Goal: Check status

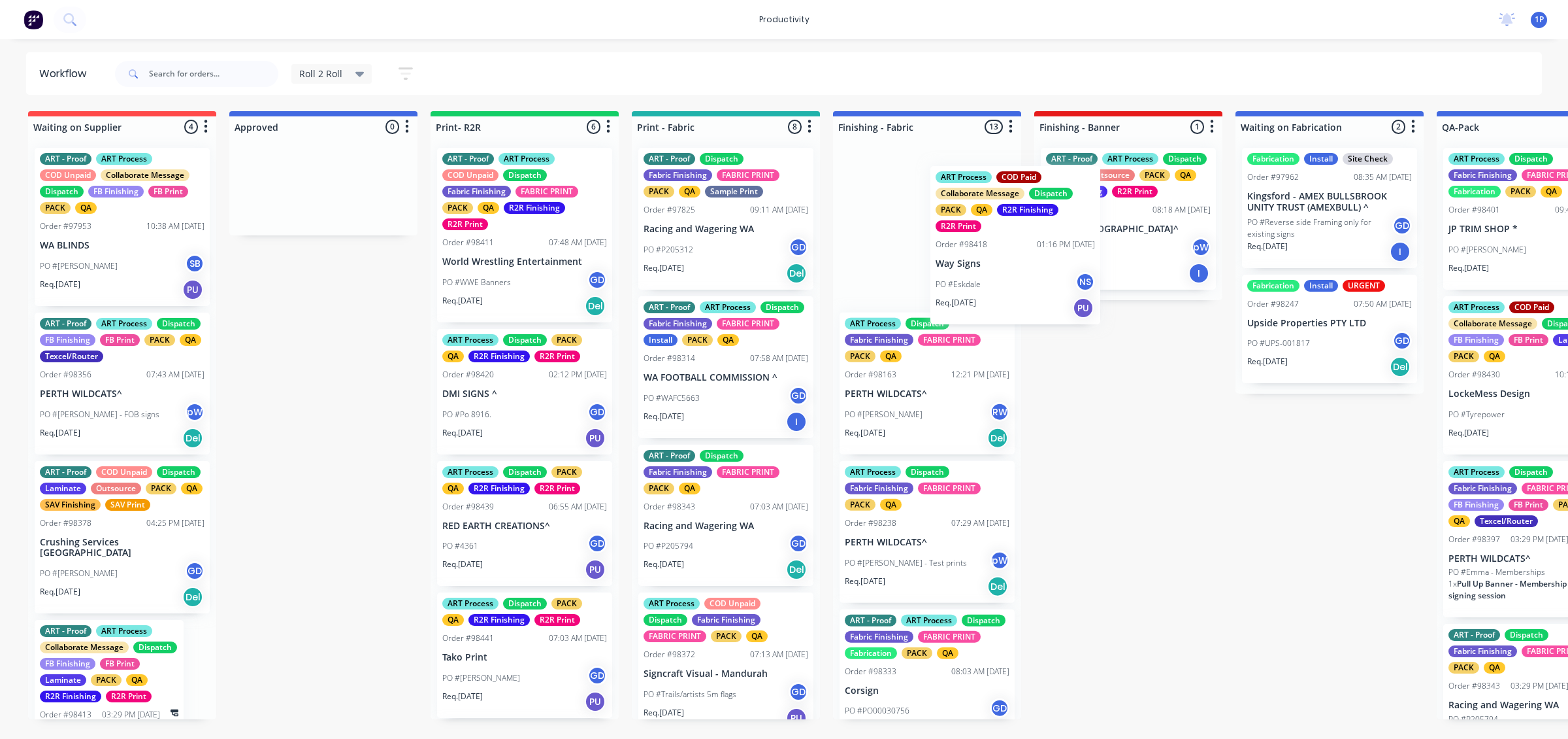
drag, startPoint x: 0, startPoint y: 0, endPoint x: 961, endPoint y: 279, distance: 1000.7
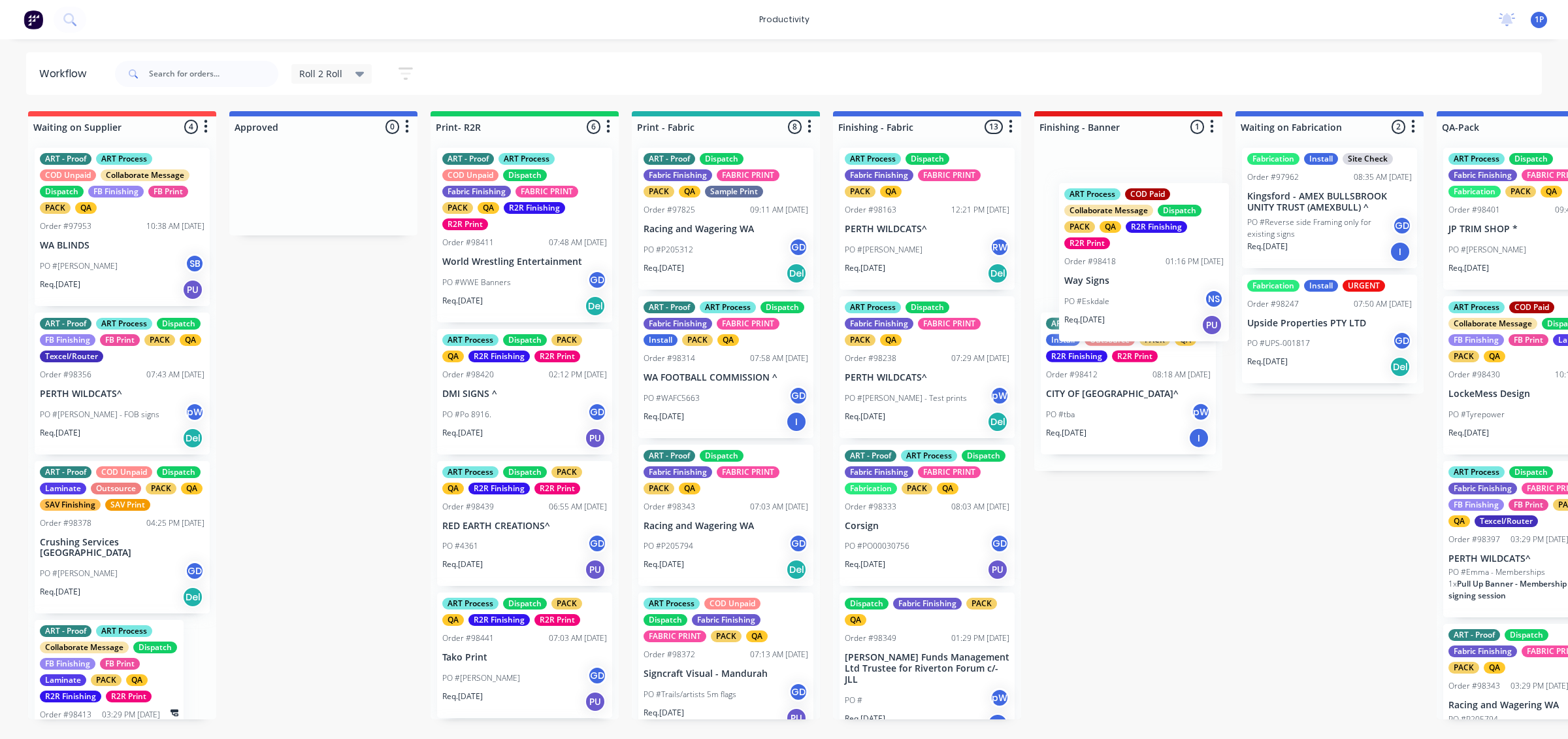
drag, startPoint x: 752, startPoint y: 360, endPoint x: 1194, endPoint y: 262, distance: 452.7
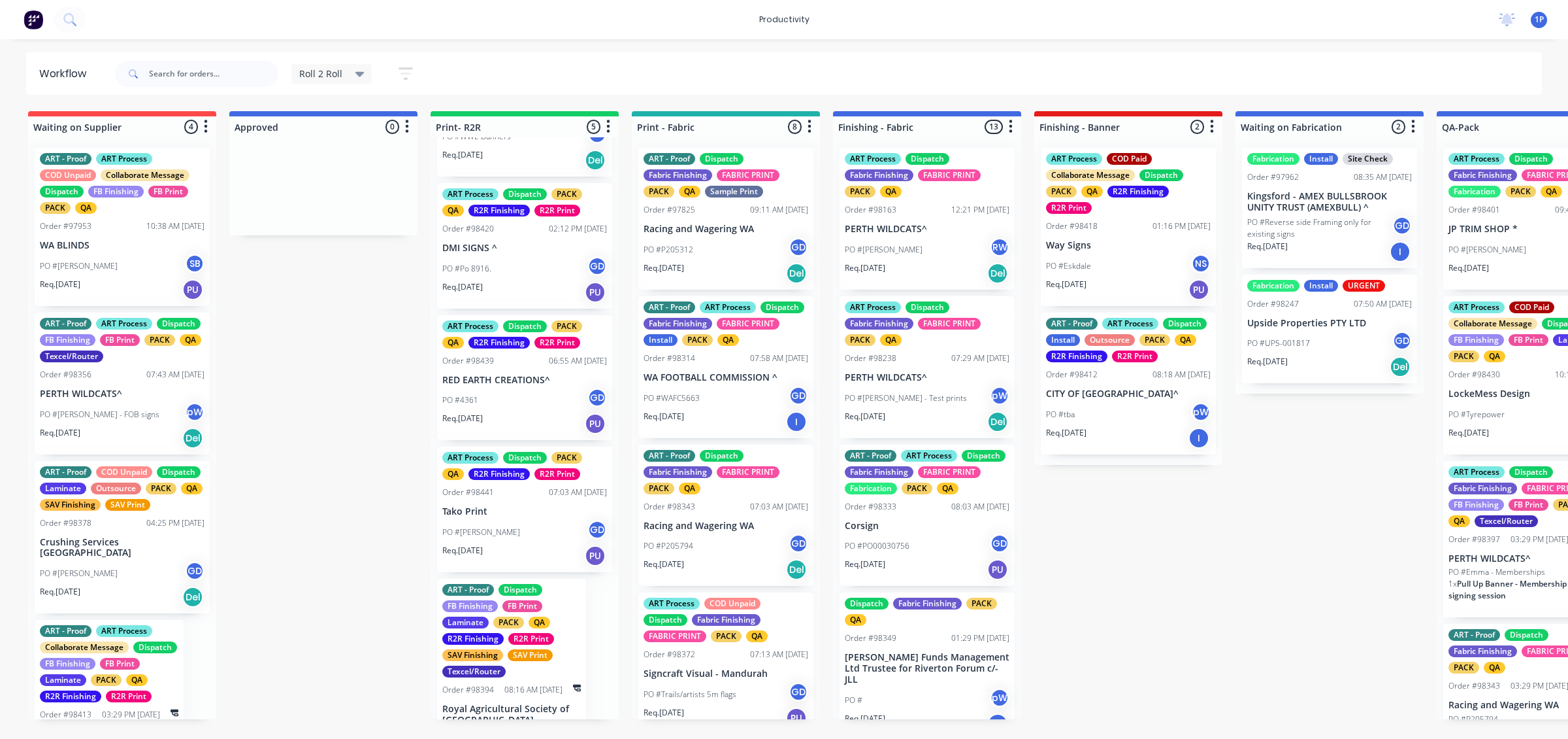
scroll to position [164, 0]
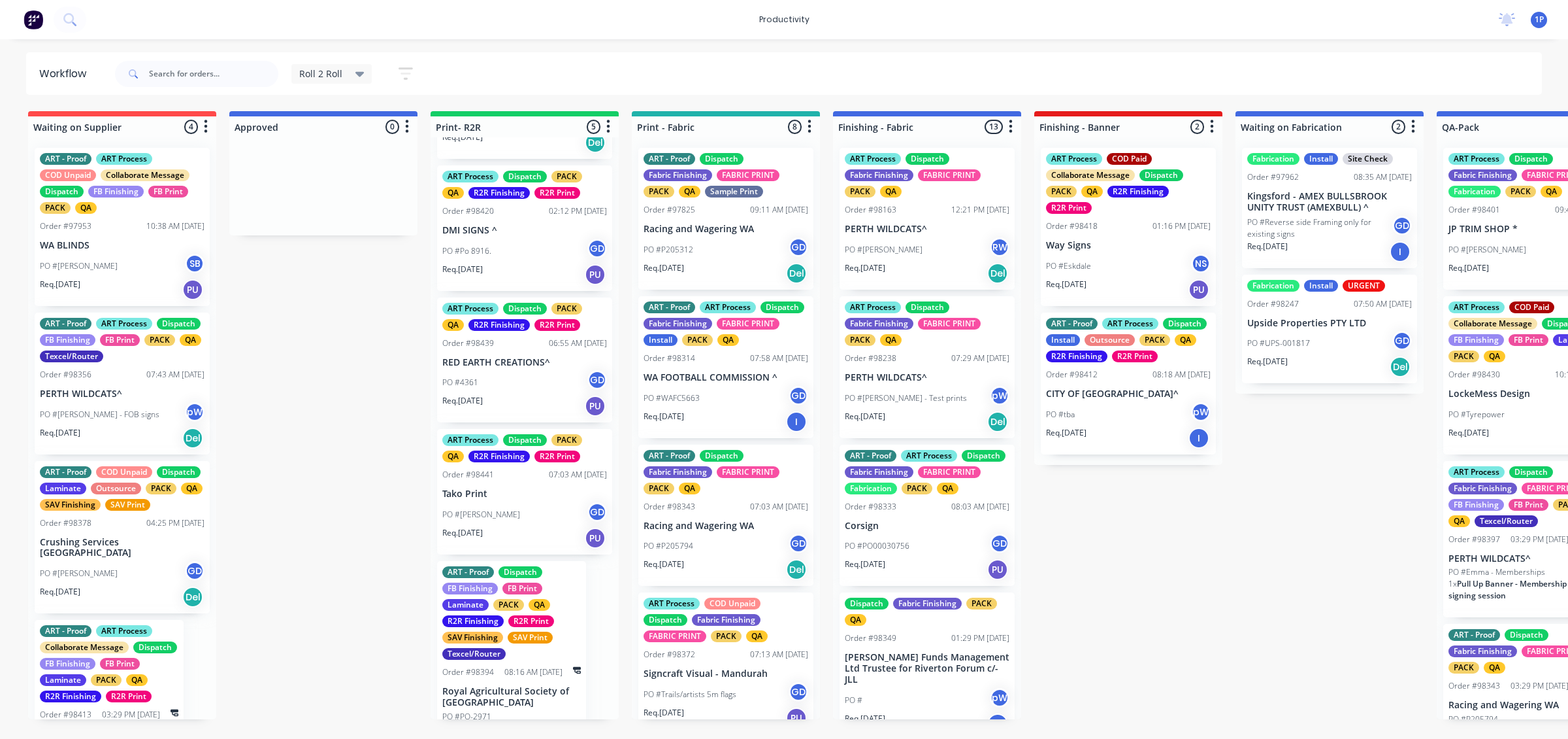
click at [530, 389] on div "PO #4361 GD" at bounding box center [524, 382] width 165 height 25
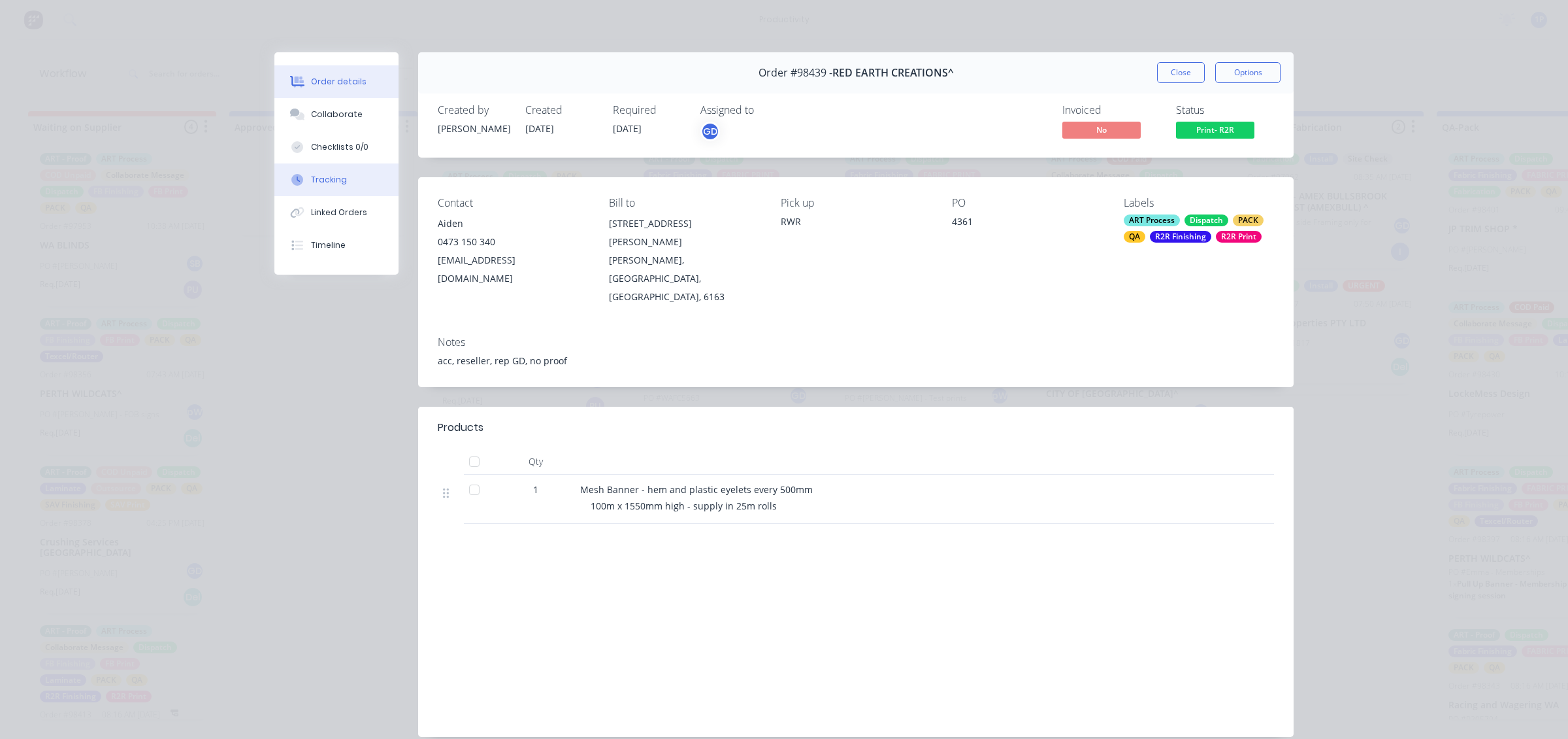
click at [333, 166] on button "Tracking" at bounding box center [336, 180] width 124 height 33
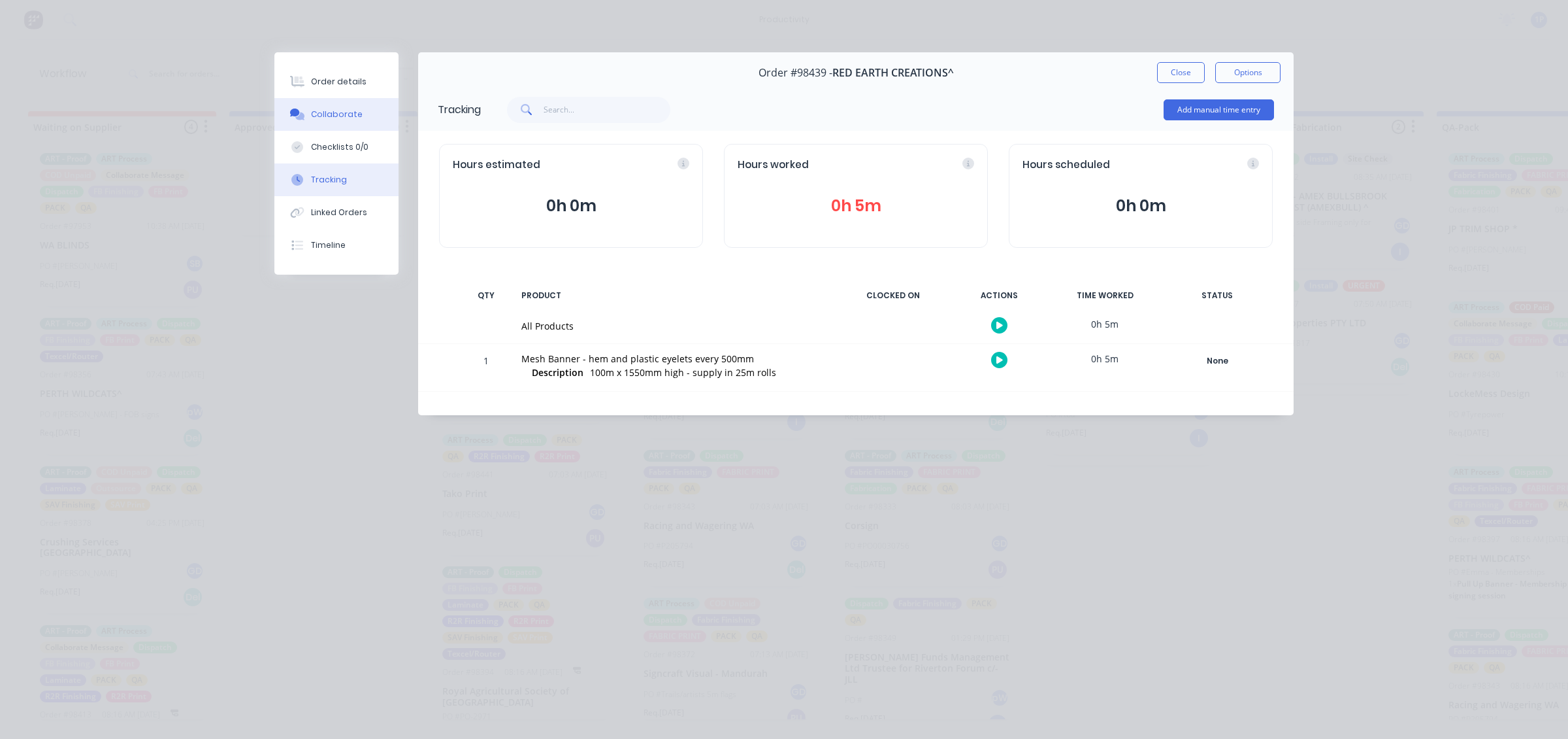
click at [321, 118] on div "Collaborate" at bounding box center [337, 115] width 51 height 12
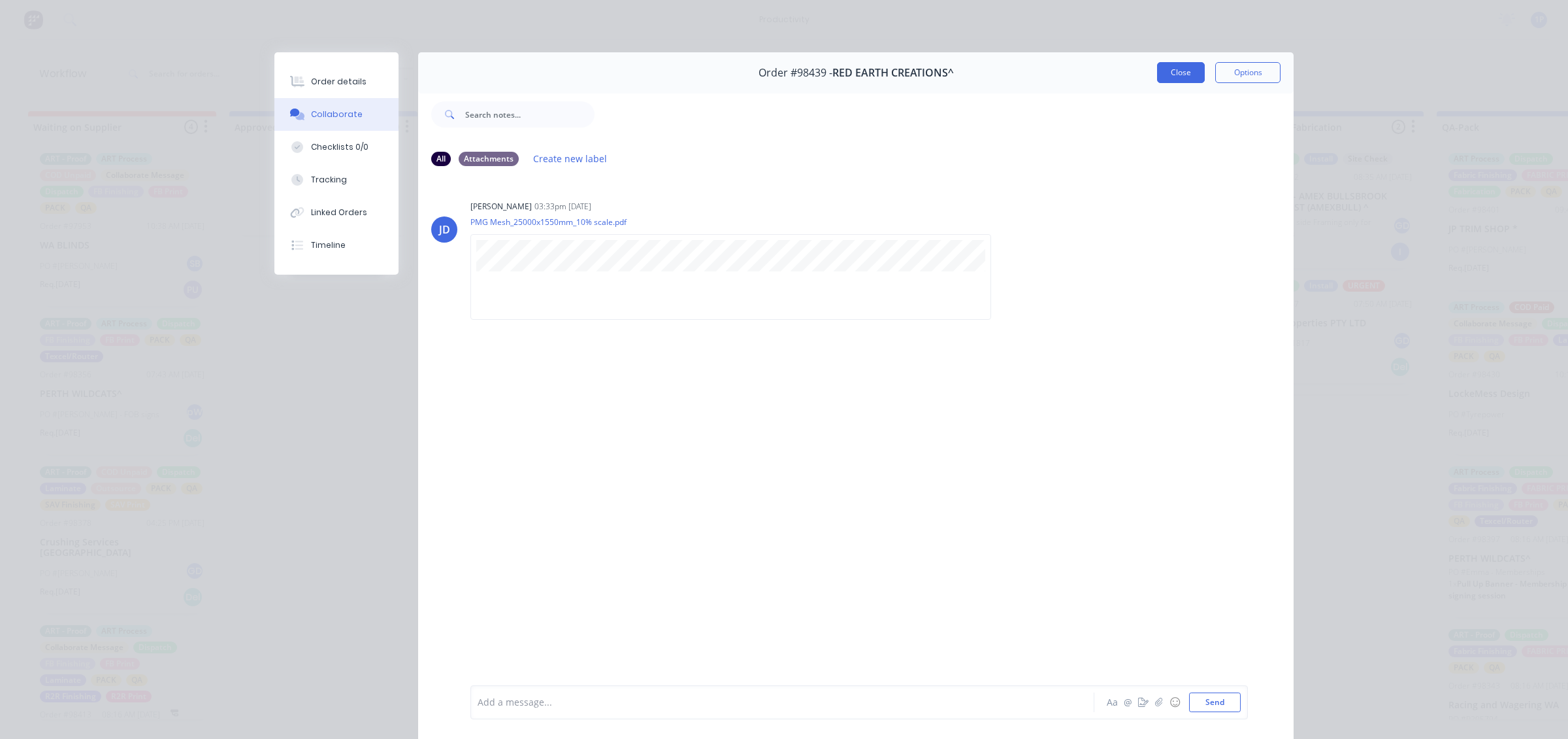
click at [1181, 72] on button "Close" at bounding box center [1181, 72] width 48 height 21
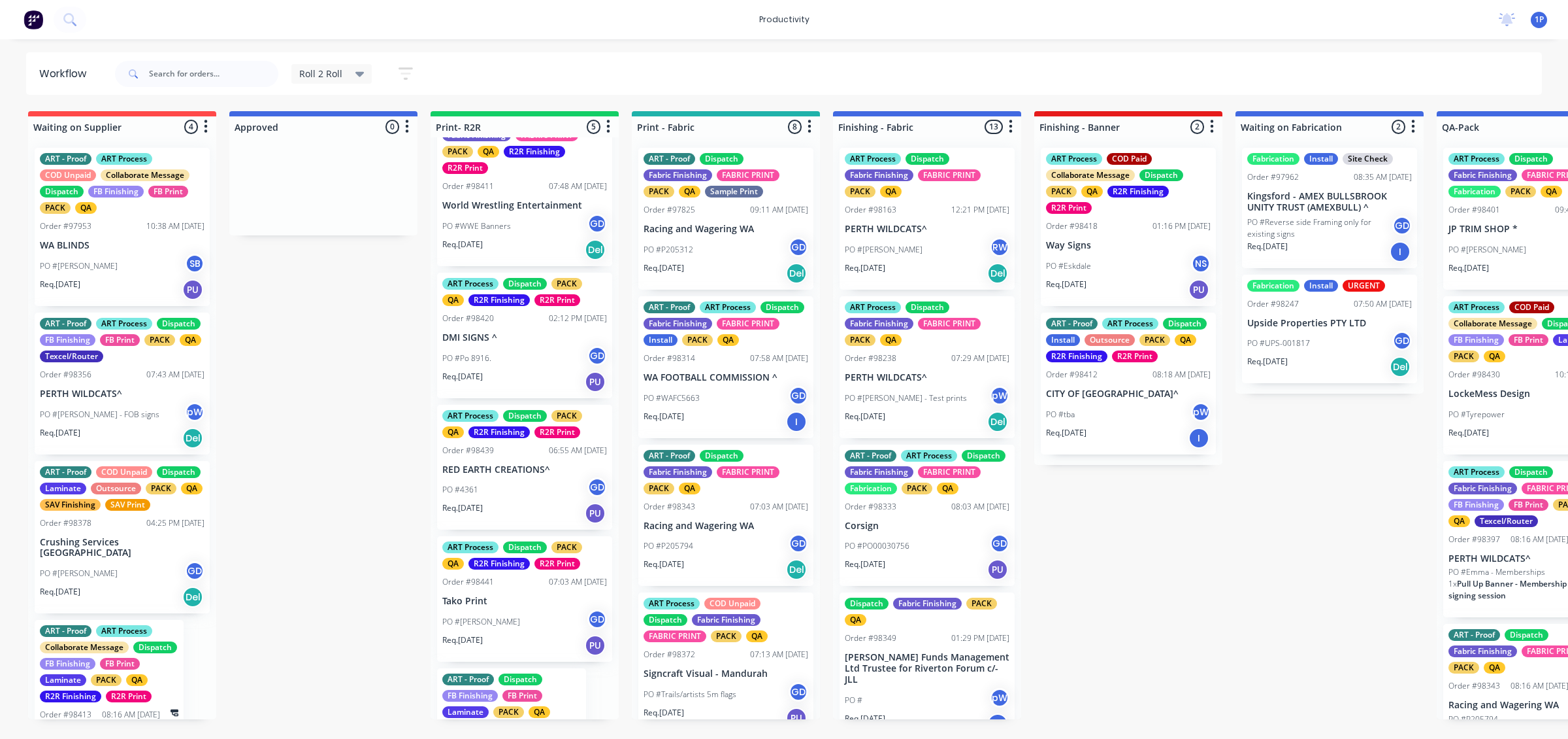
scroll to position [40, 0]
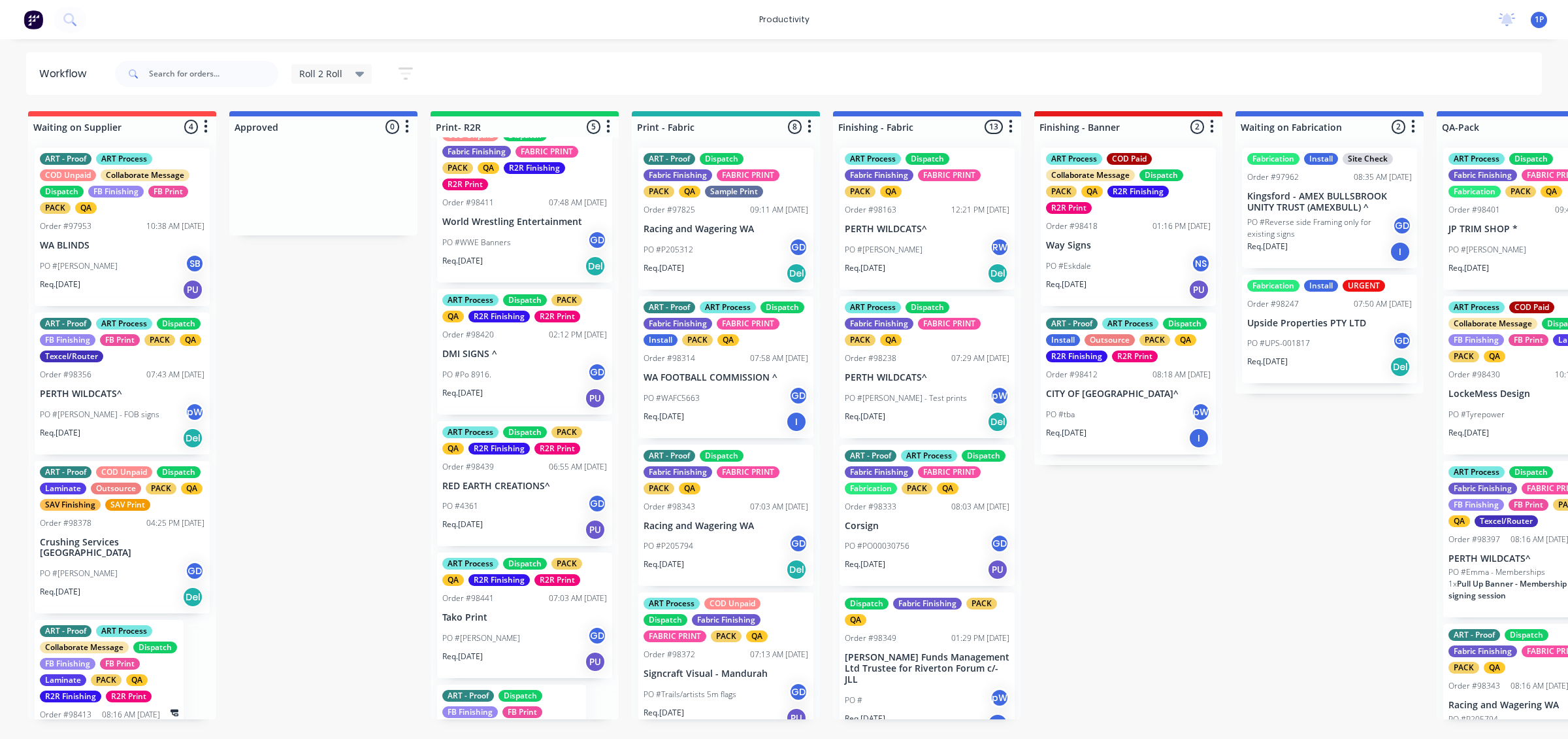
click at [514, 382] on div "PO #Po 8916. GD" at bounding box center [524, 374] width 165 height 25
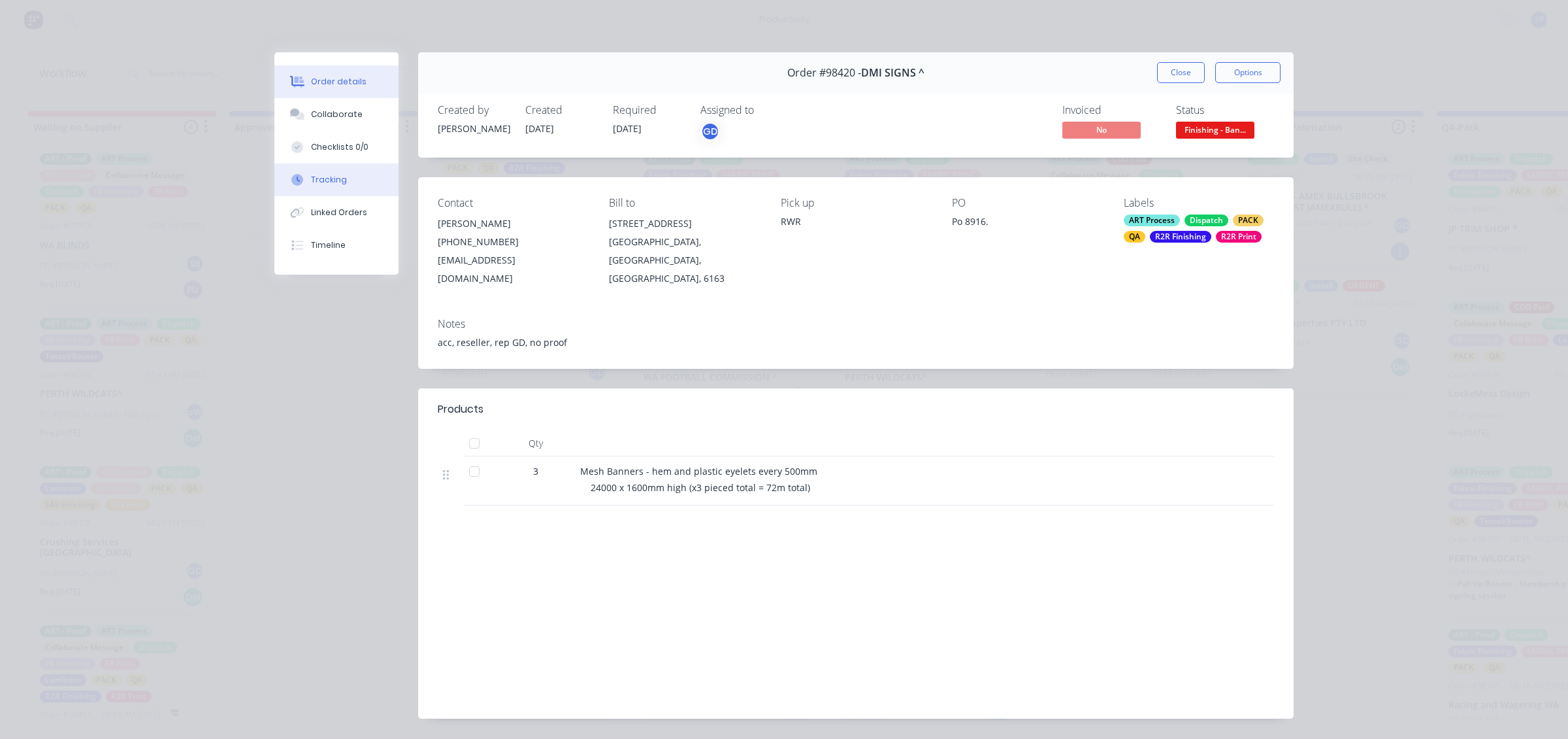
click at [340, 177] on button "Tracking" at bounding box center [336, 180] width 124 height 33
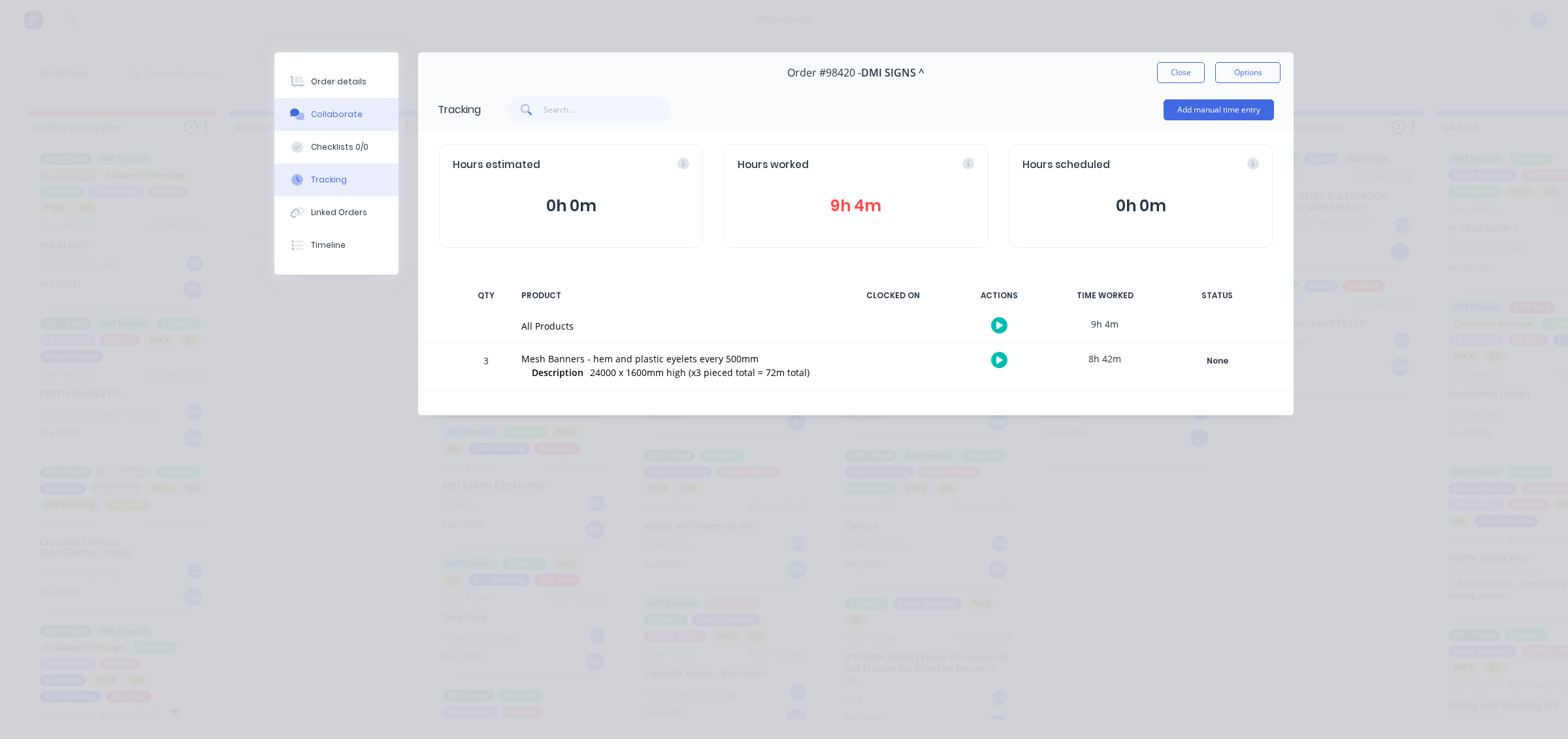
click at [353, 117] on div "Collaborate" at bounding box center [337, 115] width 51 height 12
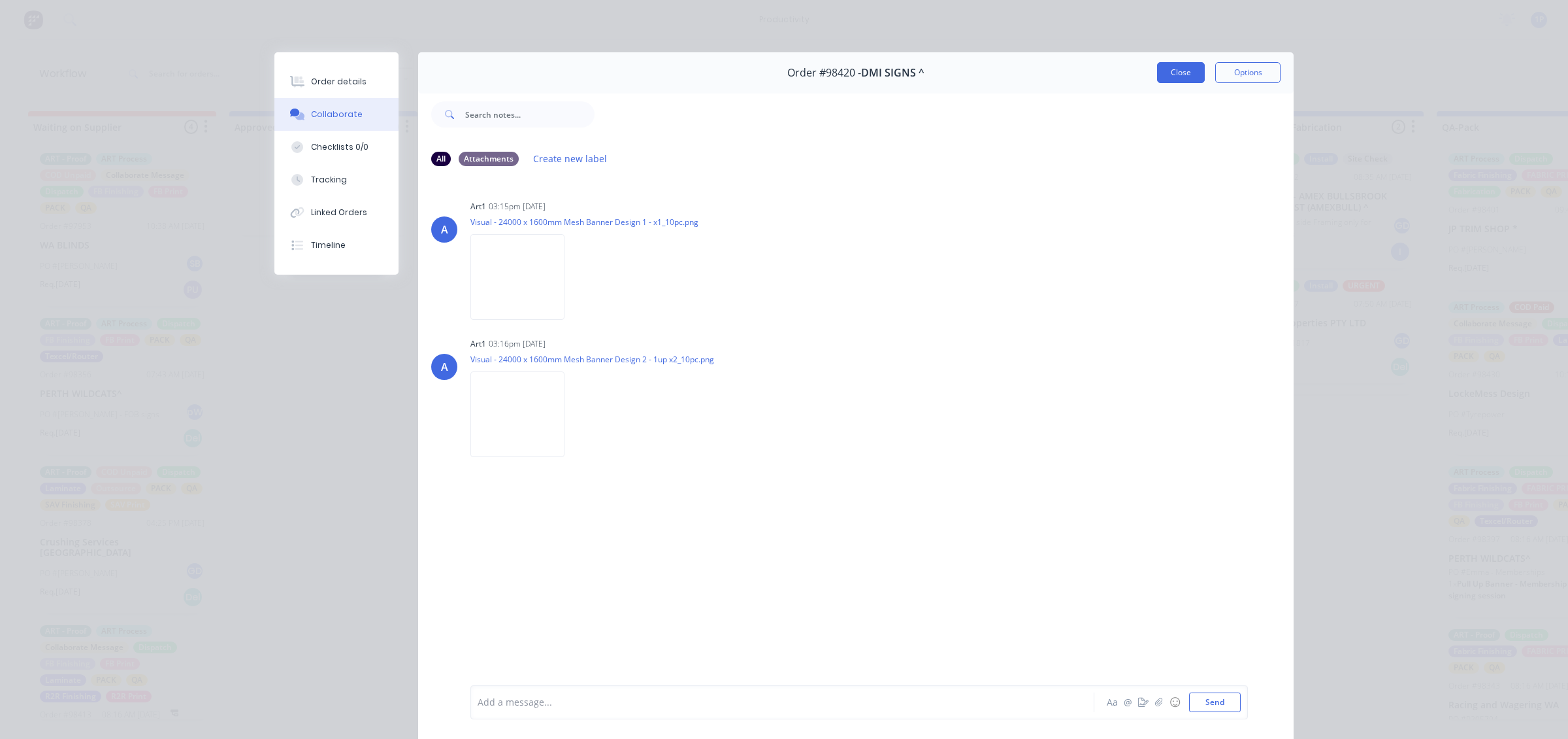
click at [1173, 73] on button "Close" at bounding box center [1181, 72] width 48 height 21
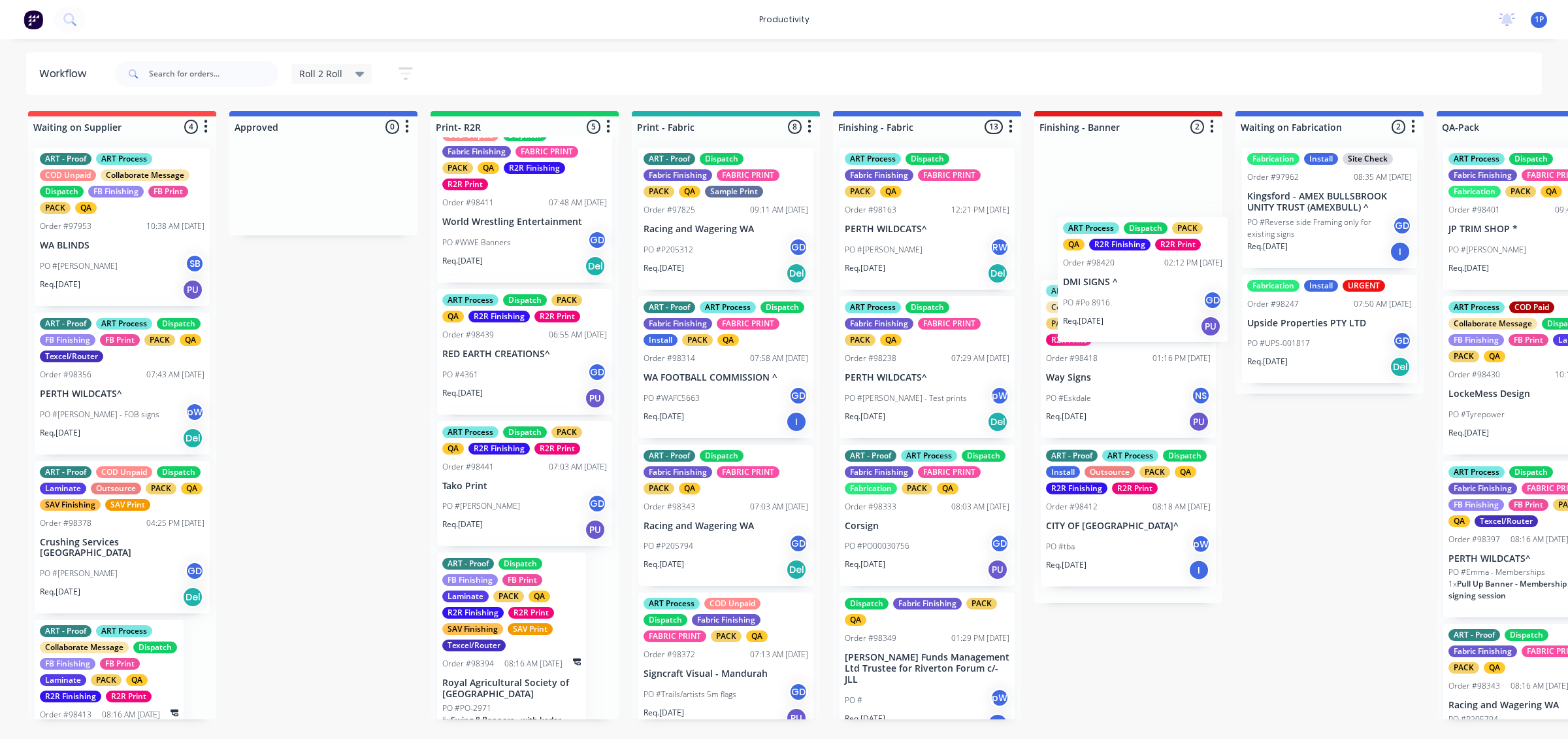
drag, startPoint x: 544, startPoint y: 371, endPoint x: 1173, endPoint y: 298, distance: 633.2
